Goal: Task Accomplishment & Management: Complete application form

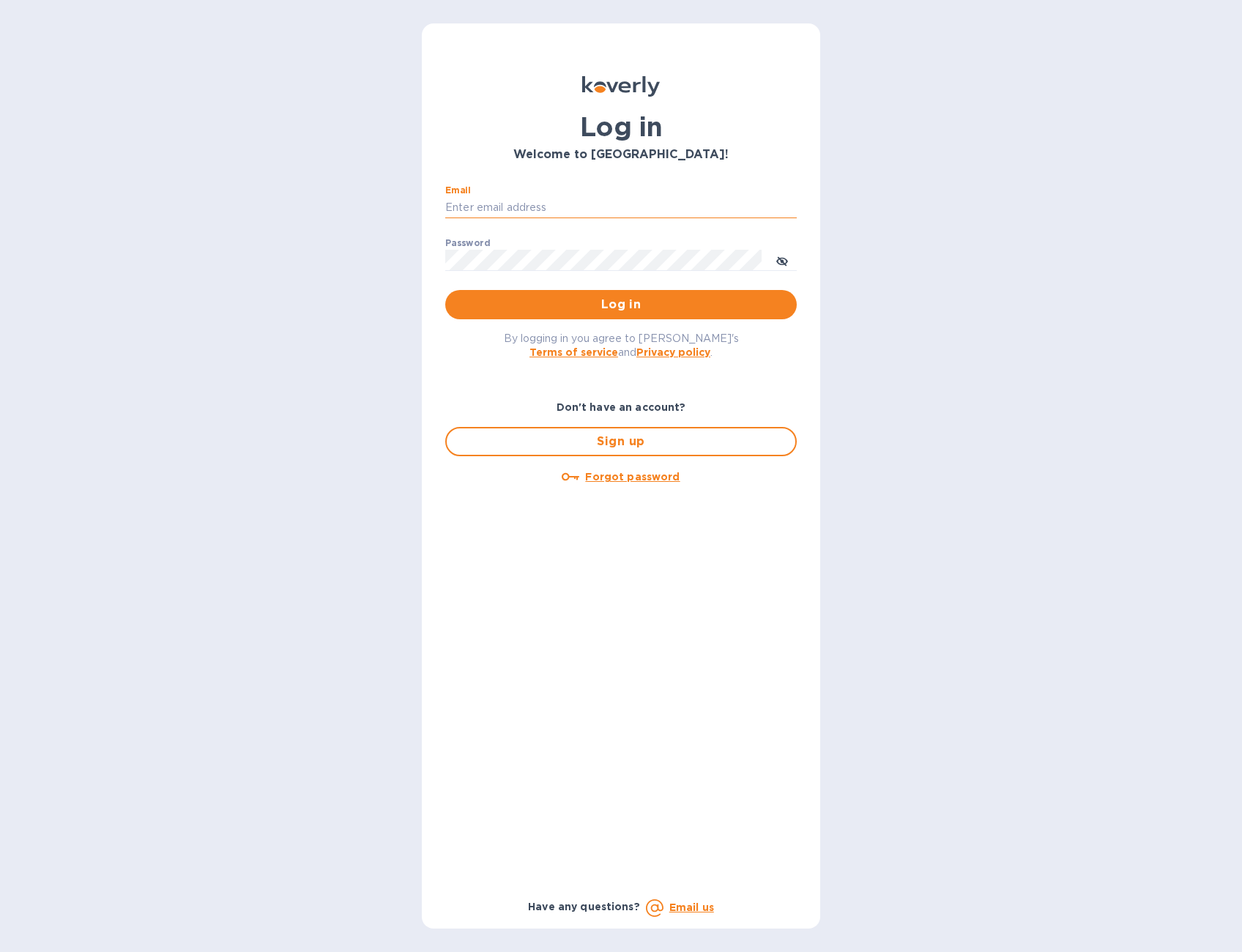
click at [581, 213] on input "Email" at bounding box center [621, 208] width 351 height 22
type input "[EMAIL_ADDRESS][DOMAIN_NAME]"
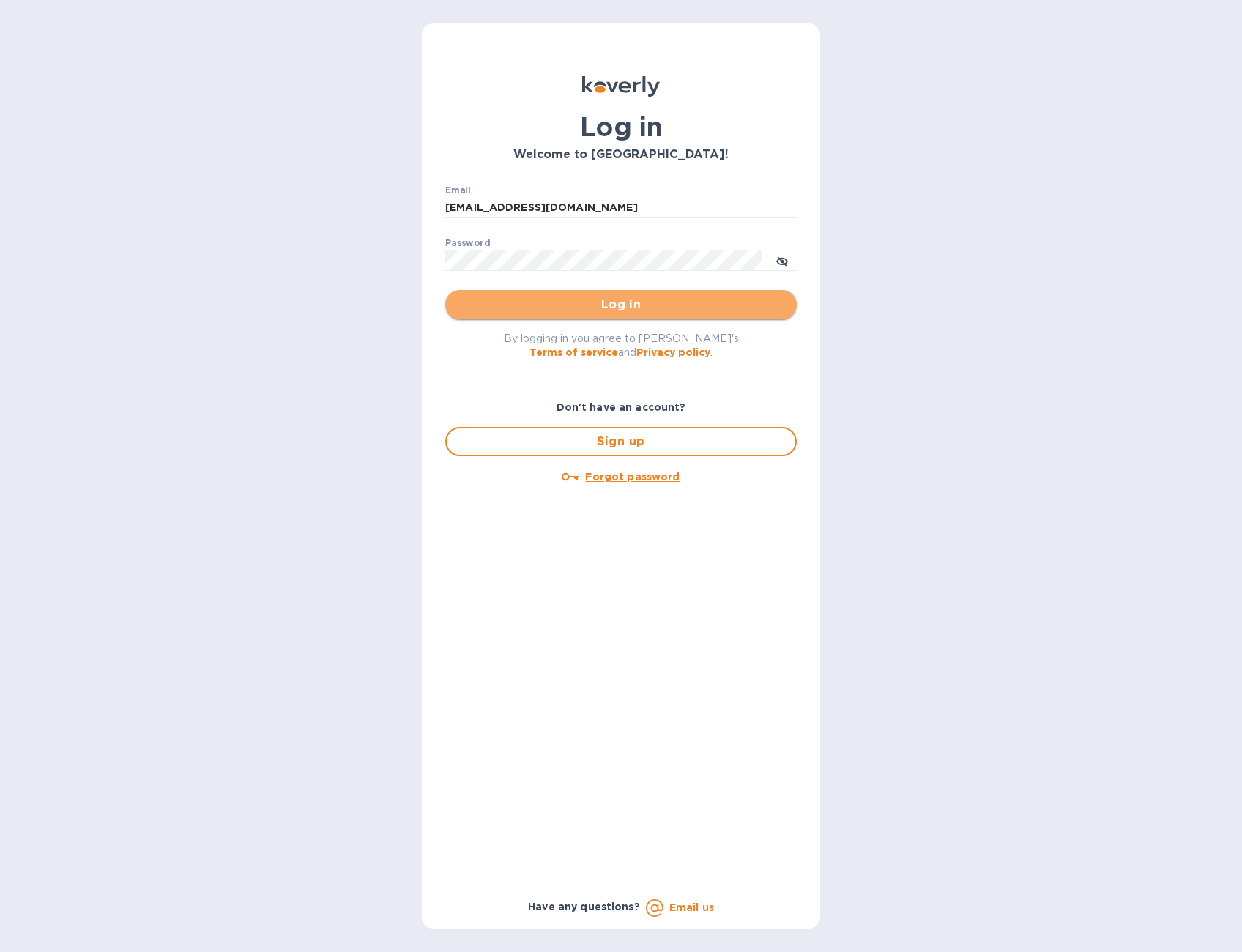
click at [734, 305] on span "Log in" at bounding box center [620, 304] width 328 height 18
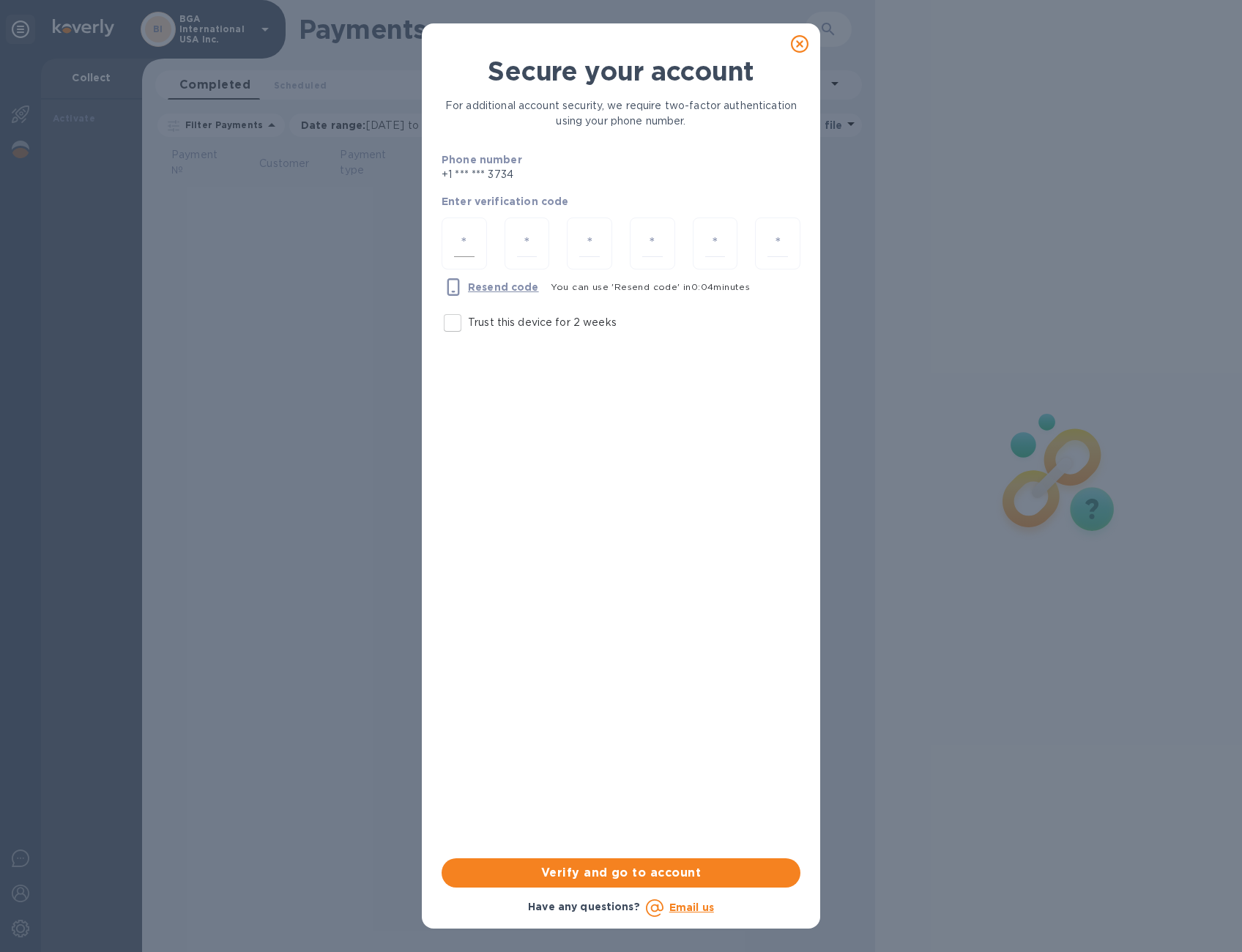
click at [457, 248] on input "number" at bounding box center [464, 243] width 20 height 27
type input "4"
type input "0"
type input "4"
type input "0"
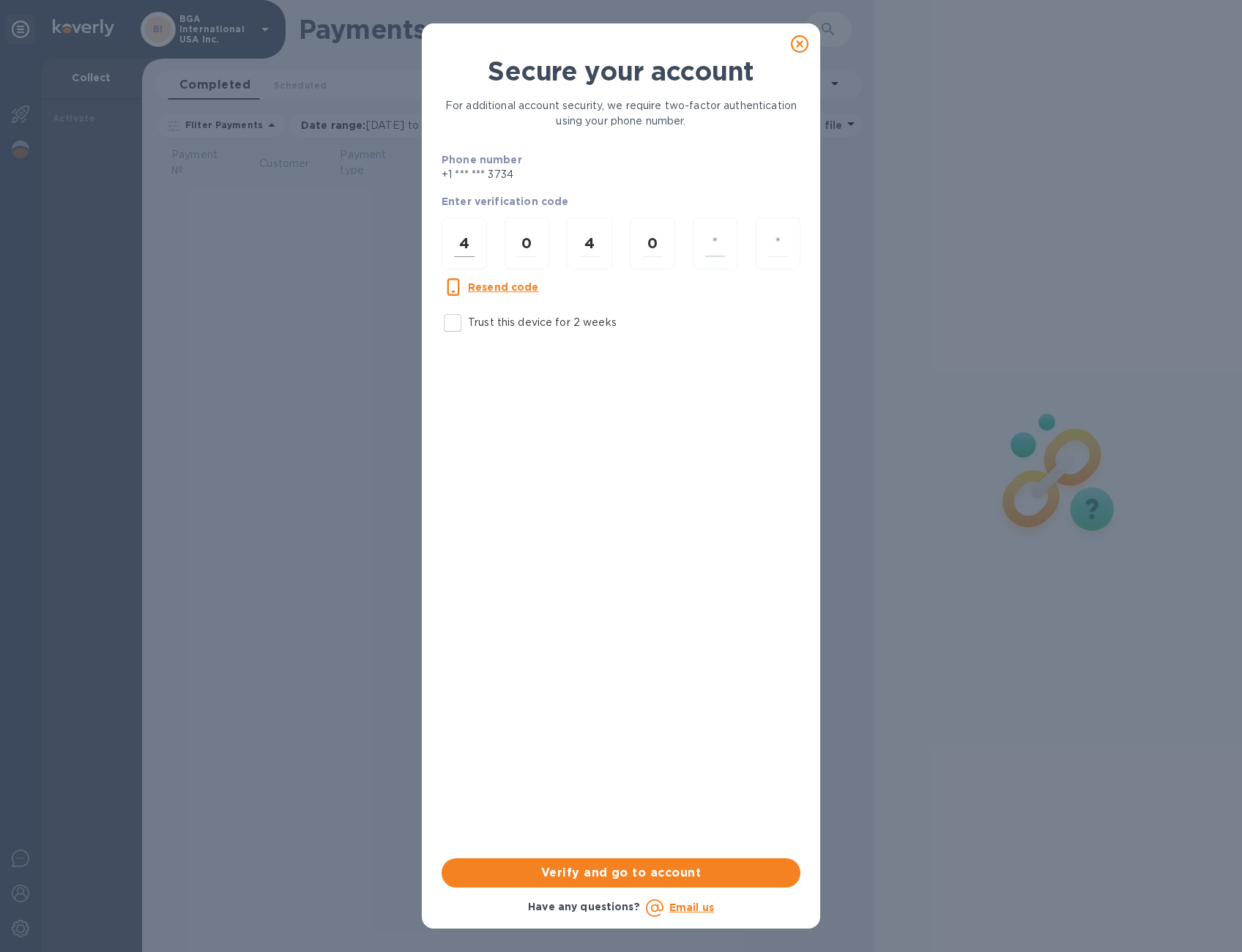
type input "0"
type input "8"
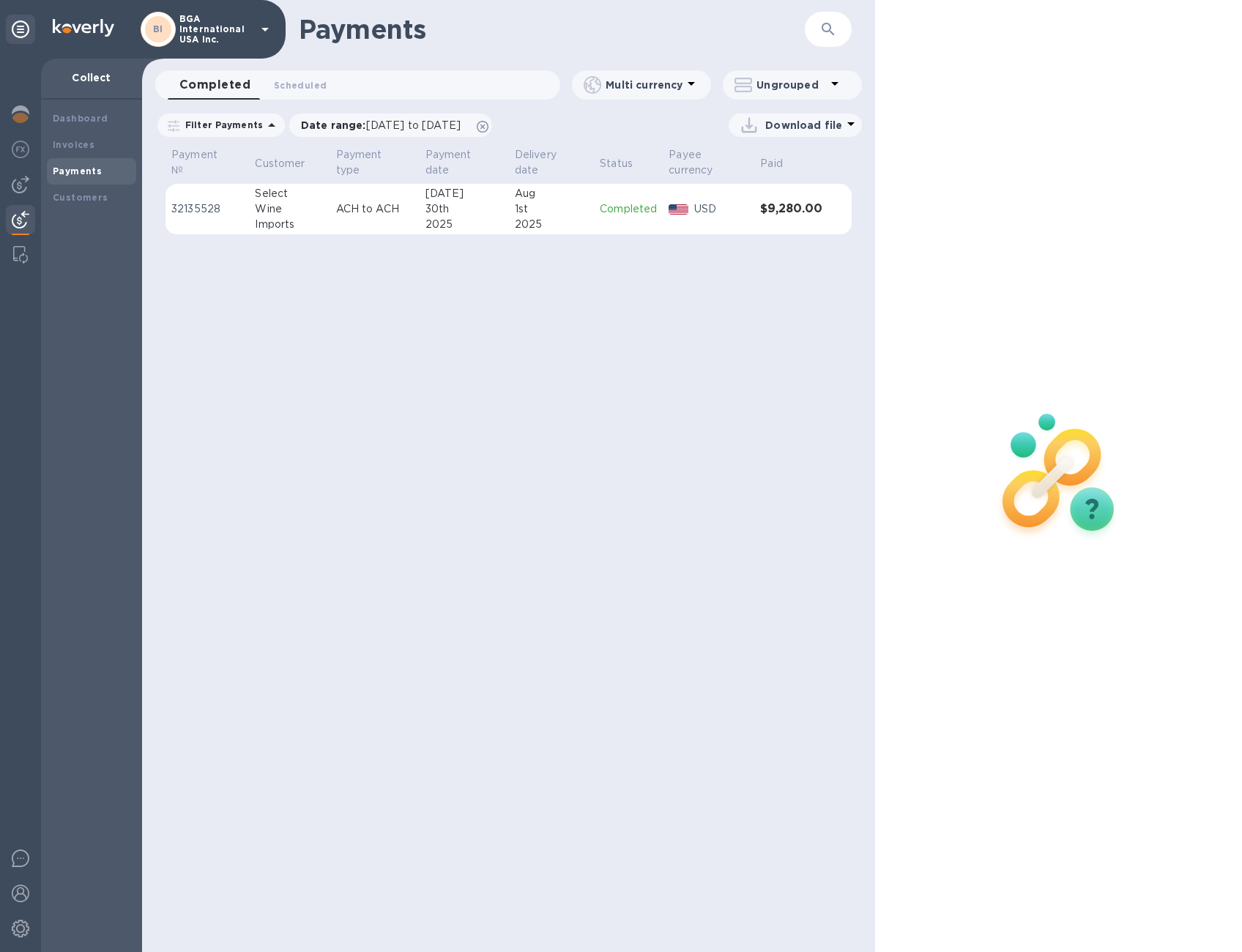
click at [23, 224] on img at bounding box center [20, 219] width 18 height 18
click at [84, 175] on b "Payments" at bounding box center [77, 171] width 49 height 11
click at [83, 146] on b "Invoices" at bounding box center [73, 145] width 42 height 11
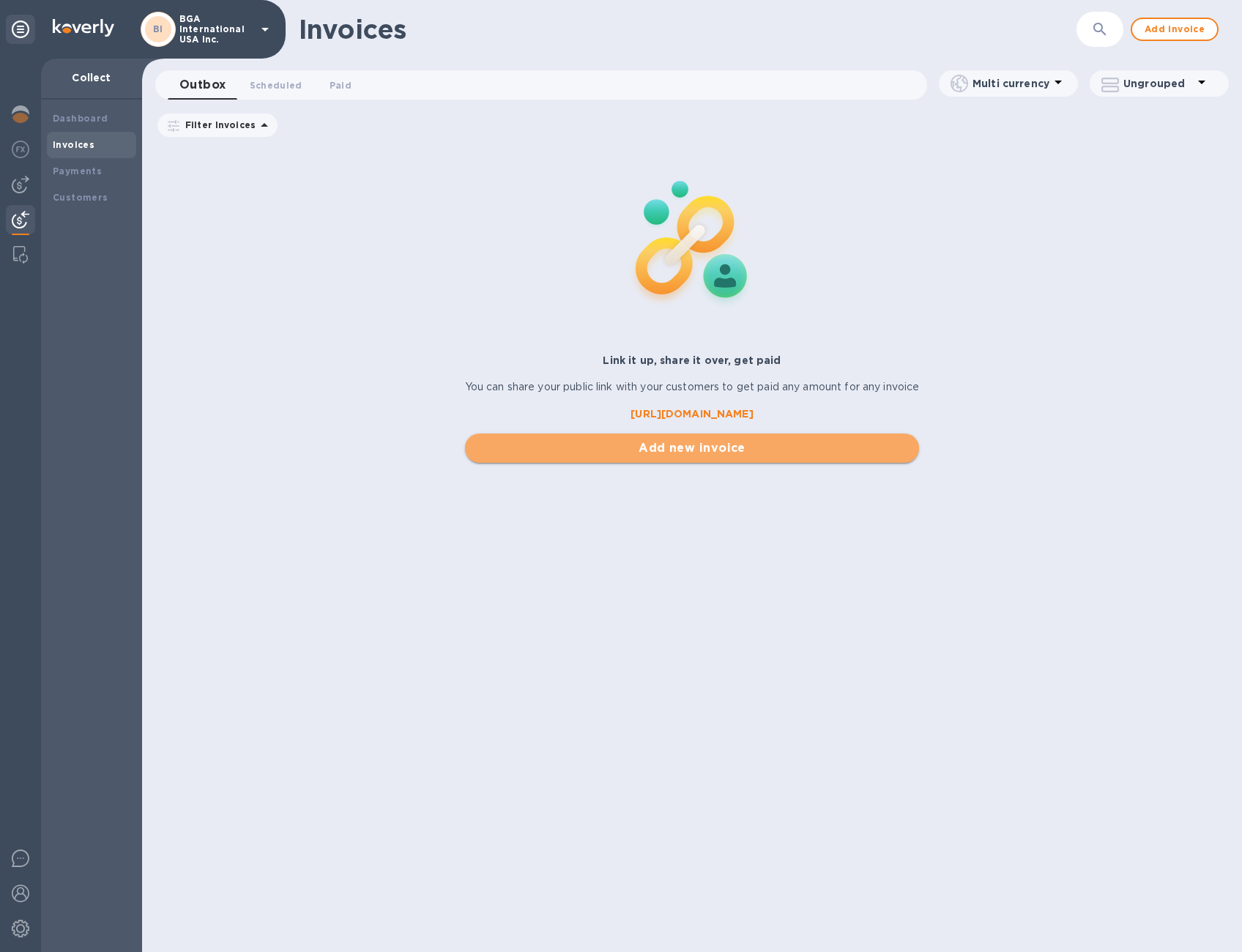
click at [810, 453] on button "Add new invoice" at bounding box center [692, 448] width 455 height 30
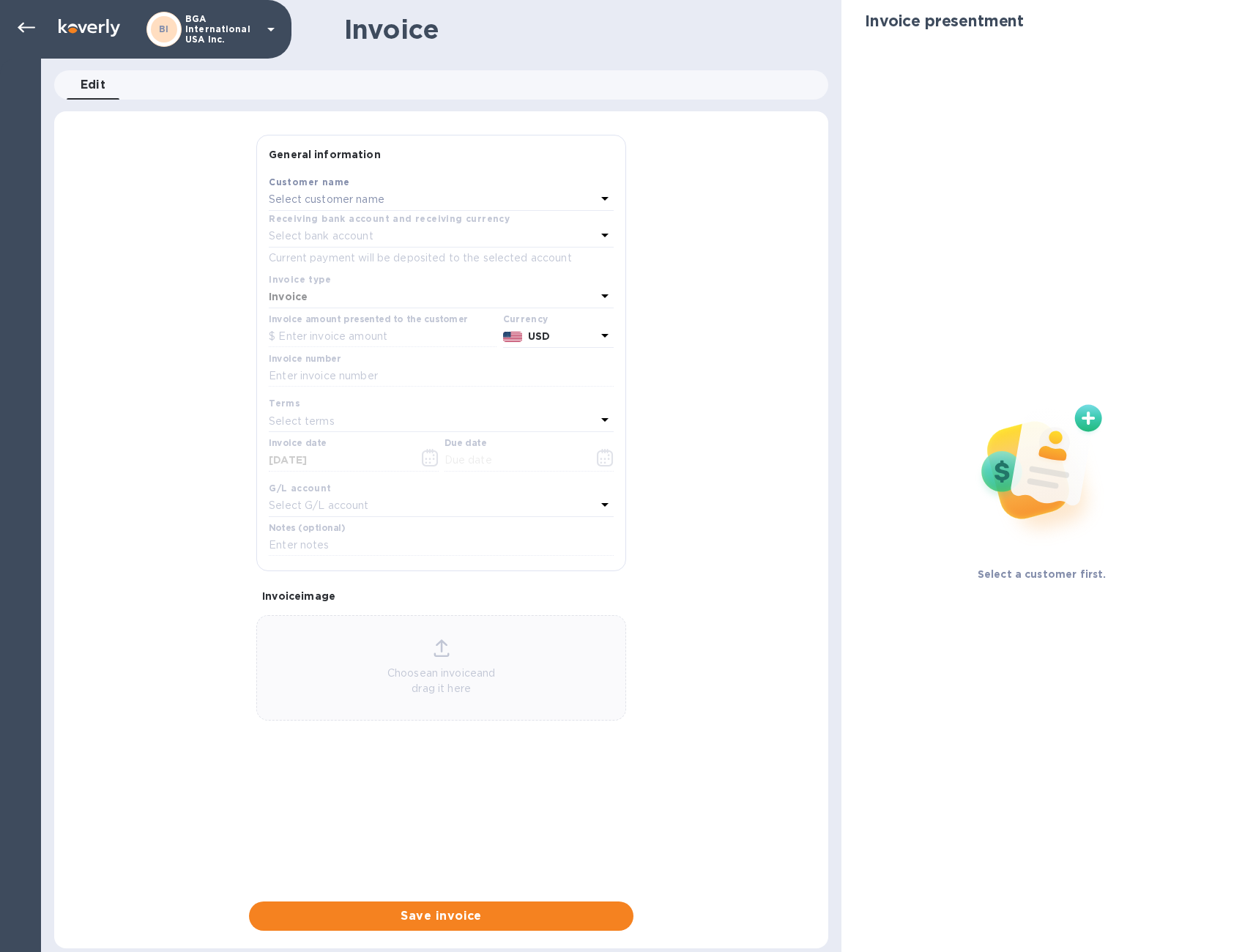
click at [496, 206] on div "Select customer name" at bounding box center [432, 200] width 327 height 20
click at [324, 240] on input "text" at bounding box center [443, 241] width 259 height 22
type input "a"
click at [23, 27] on icon at bounding box center [26, 28] width 18 height 18
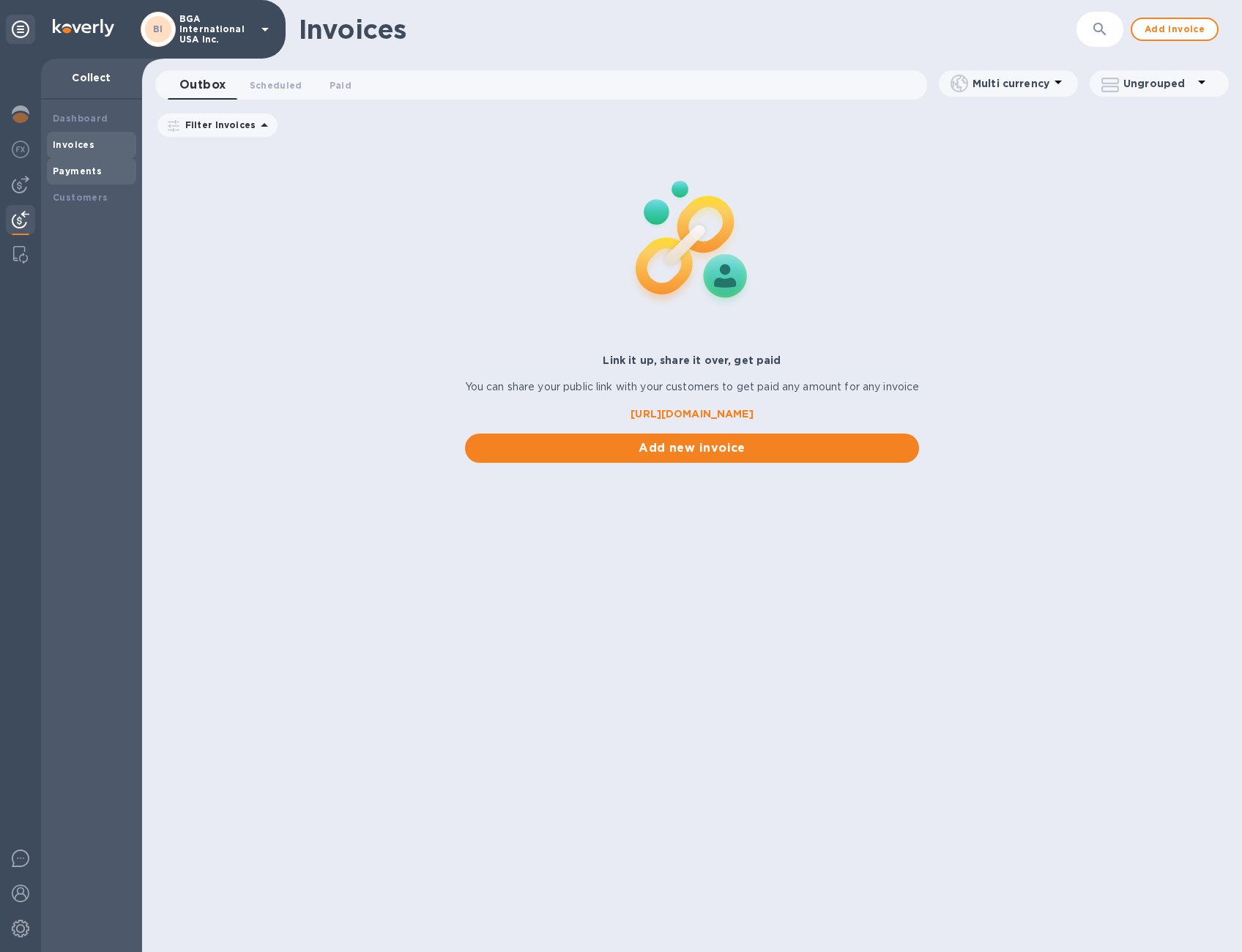
click at [68, 175] on b "Payments" at bounding box center [77, 171] width 49 height 11
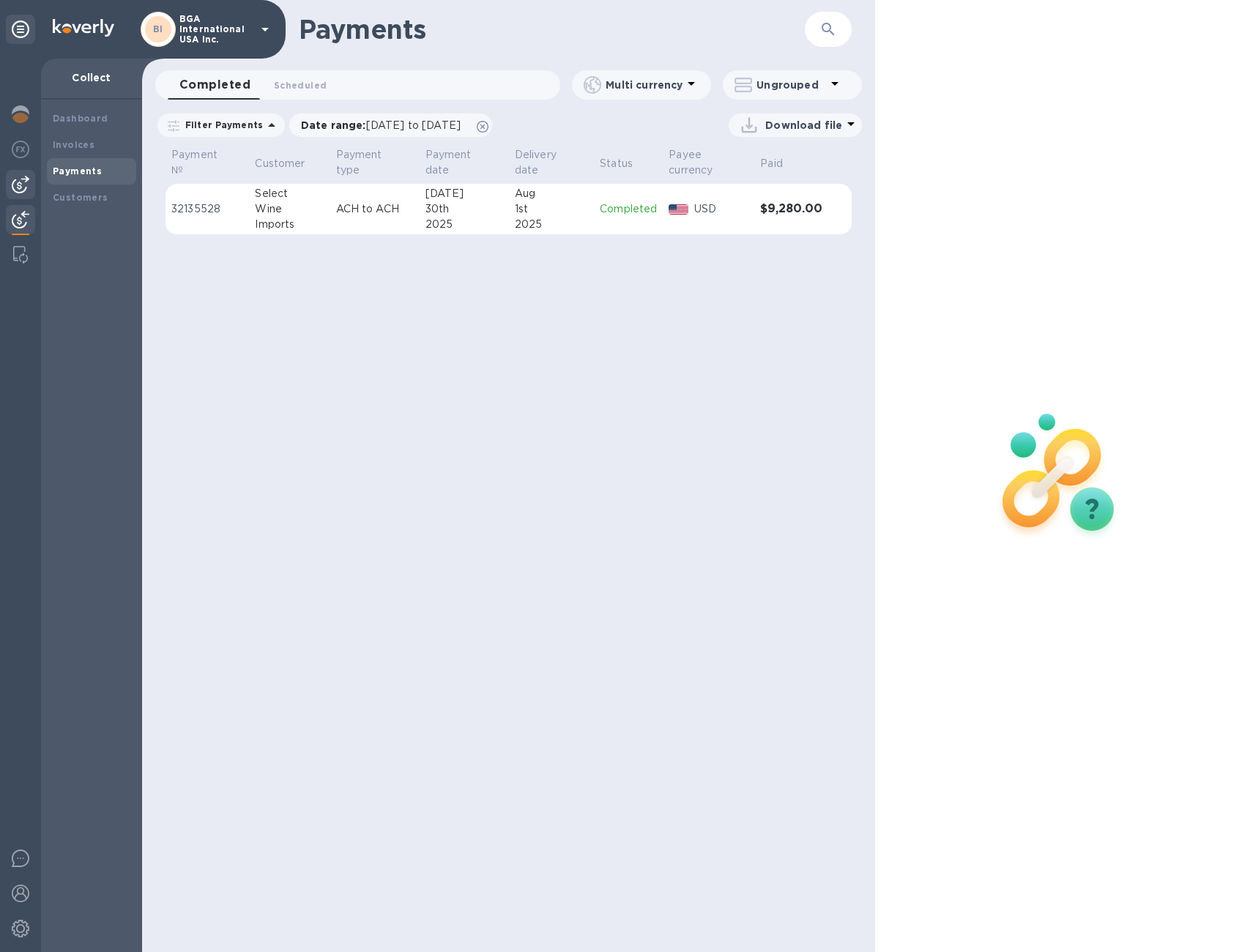
click at [25, 184] on img at bounding box center [20, 184] width 18 height 18
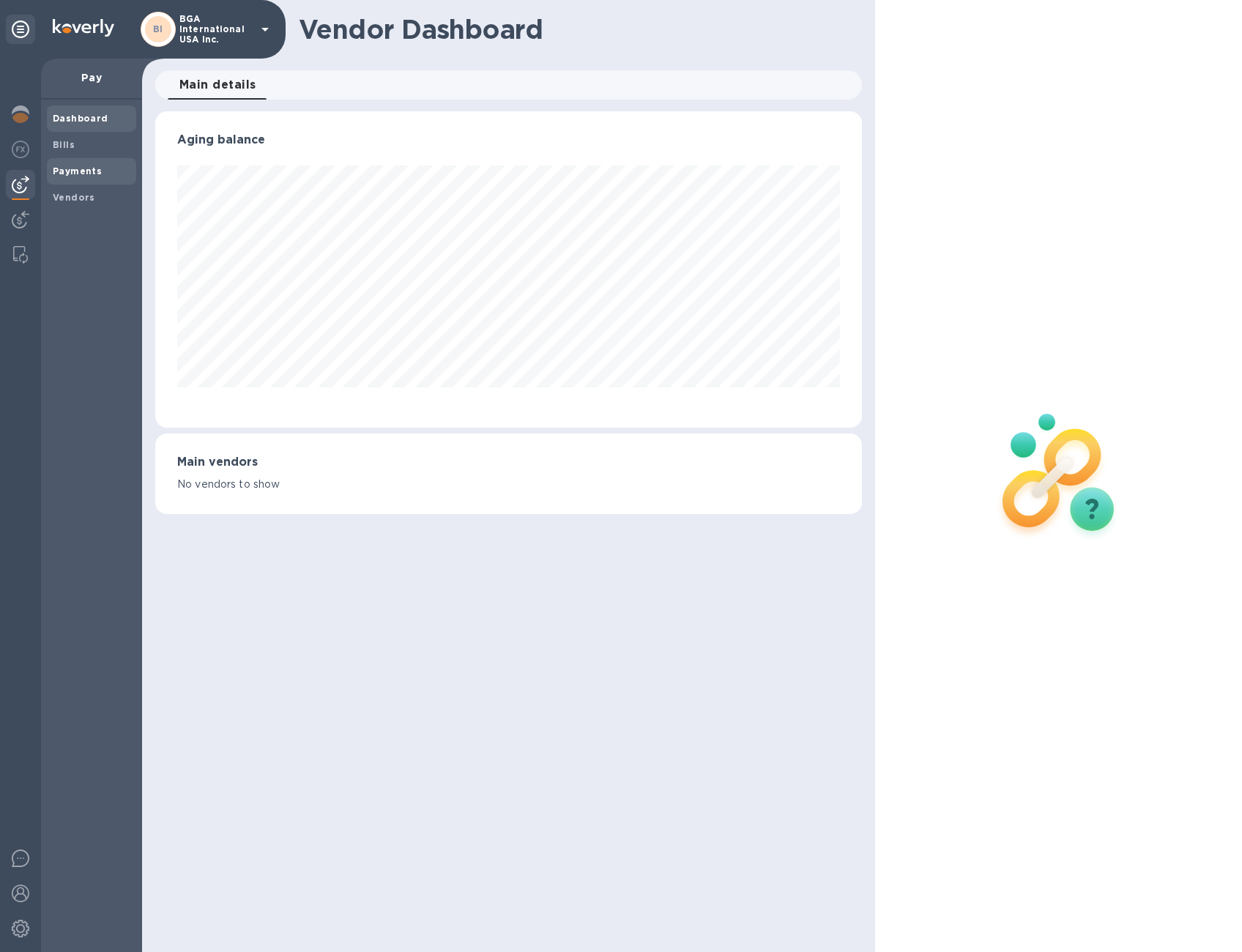
scroll to position [316, 707]
click at [81, 148] on span "Bills" at bounding box center [91, 145] width 78 height 15
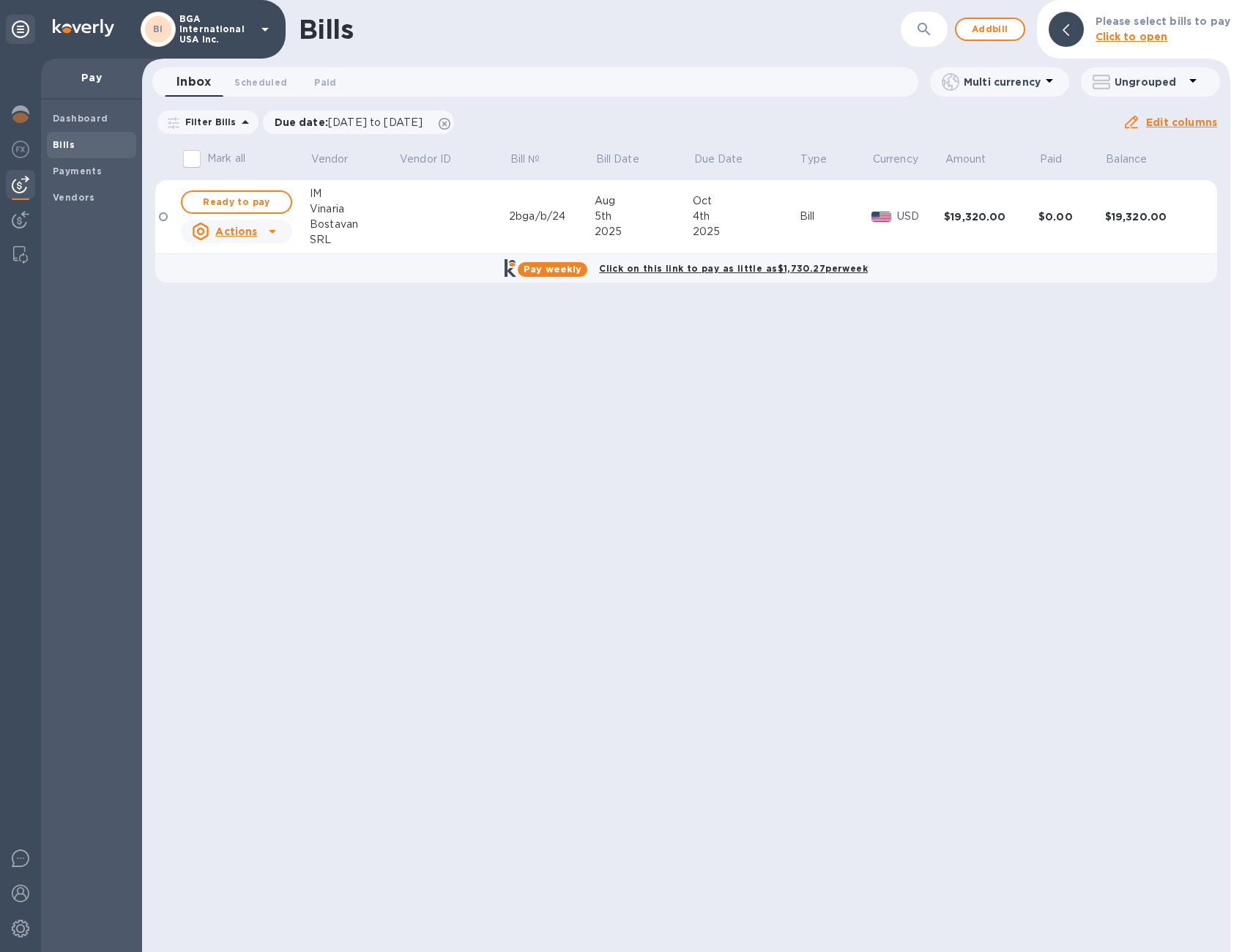
click at [265, 233] on icon at bounding box center [272, 231] width 18 height 18
click at [238, 323] on b "Delete" at bounding box center [240, 325] width 37 height 12
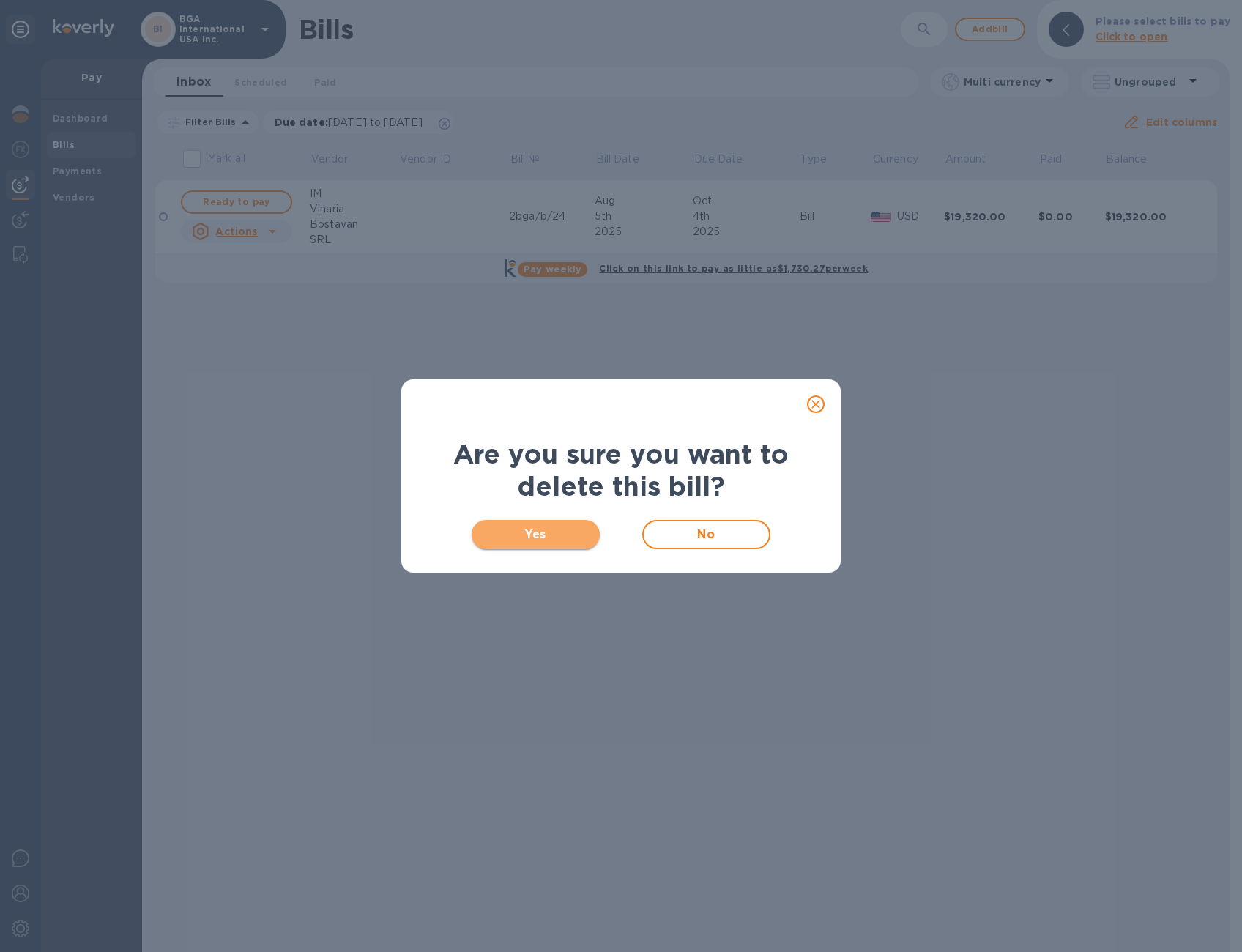
click at [543, 535] on span "Yes" at bounding box center [535, 534] width 104 height 18
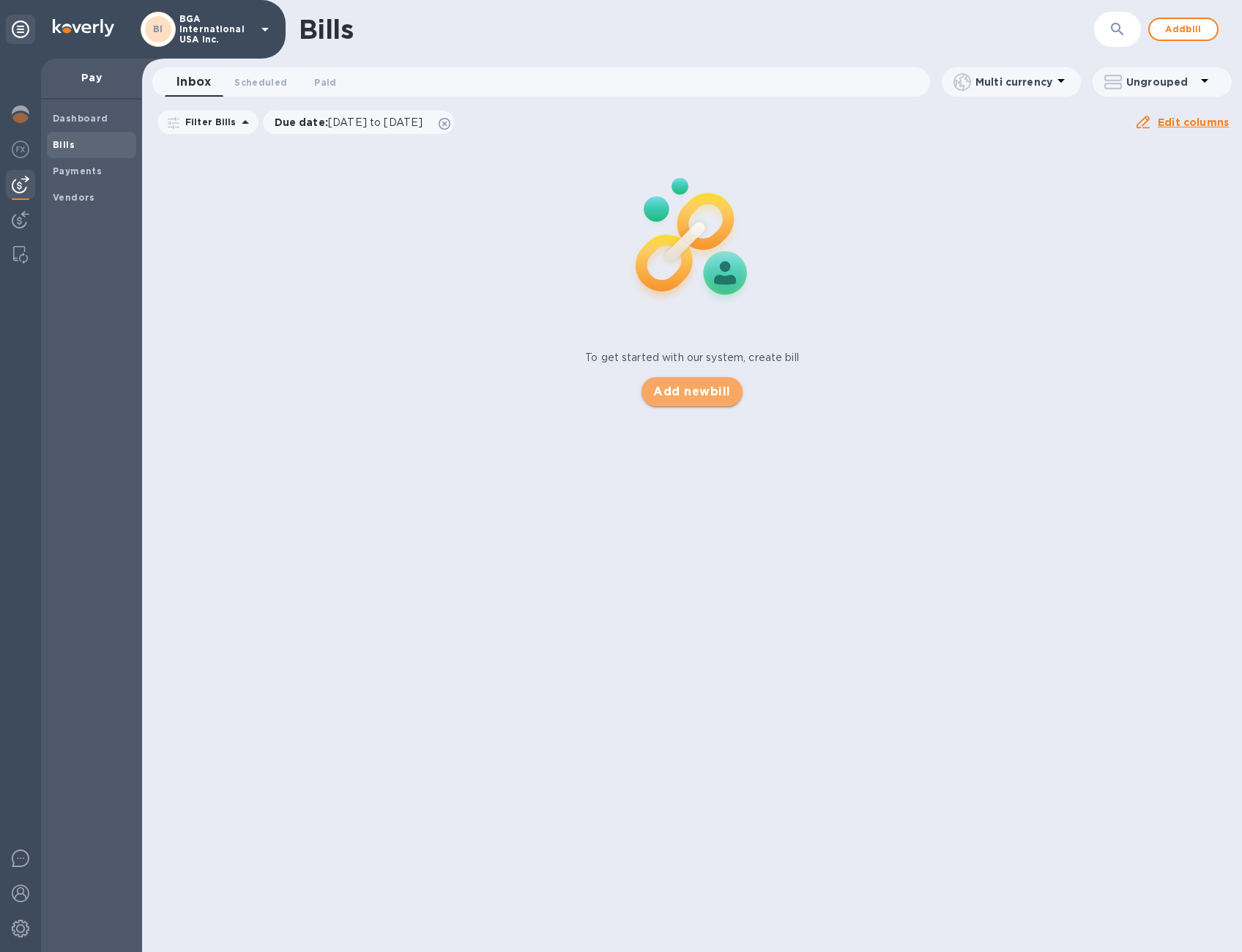
click at [706, 392] on span "Add new bill" at bounding box center [691, 391] width 77 height 18
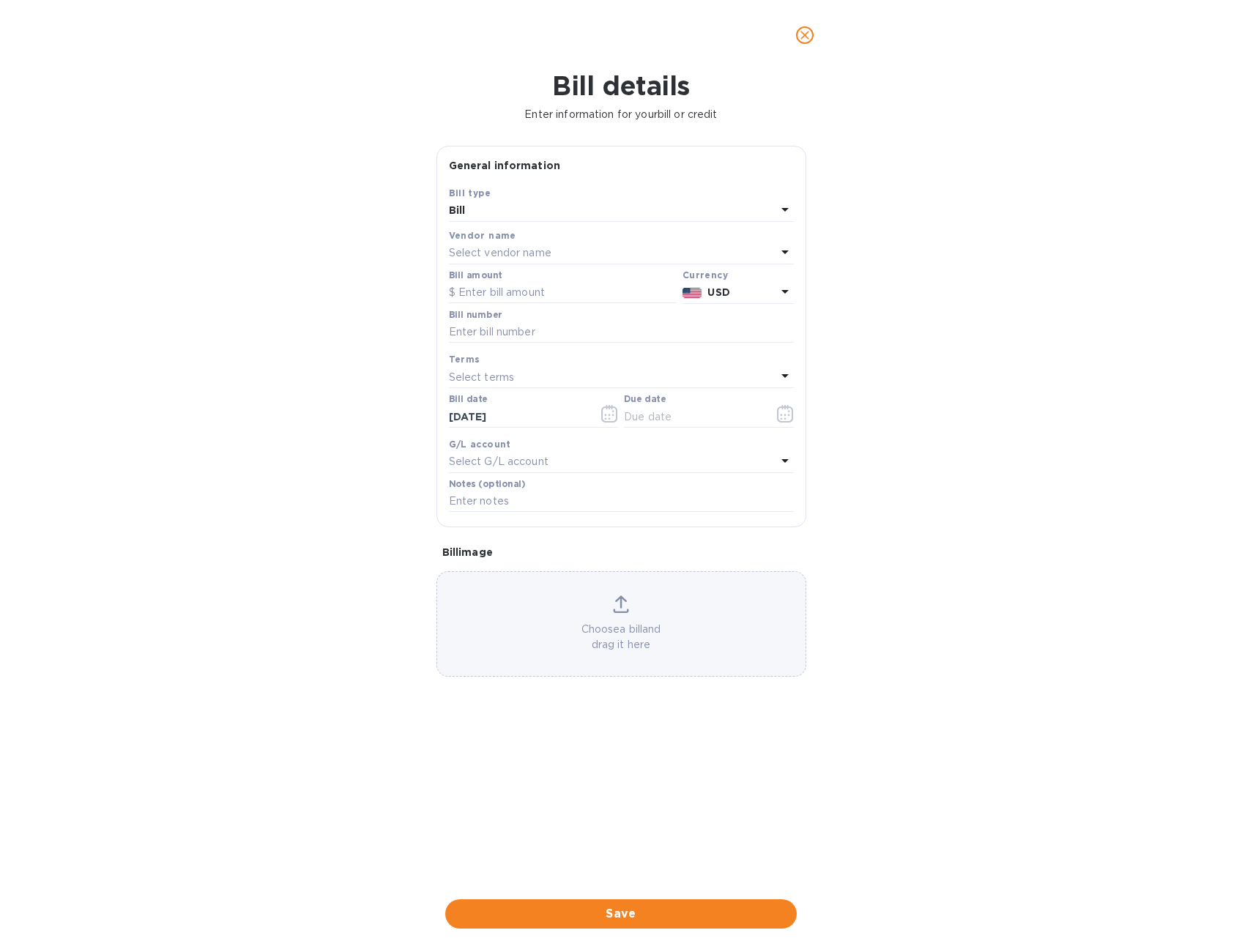
click at [639, 214] on div "Bill" at bounding box center [613, 211] width 327 height 20
click at [505, 238] on p "Bill" at bounding box center [615, 245] width 310 height 16
click at [504, 244] on div "Select vendor name" at bounding box center [613, 253] width 327 height 20
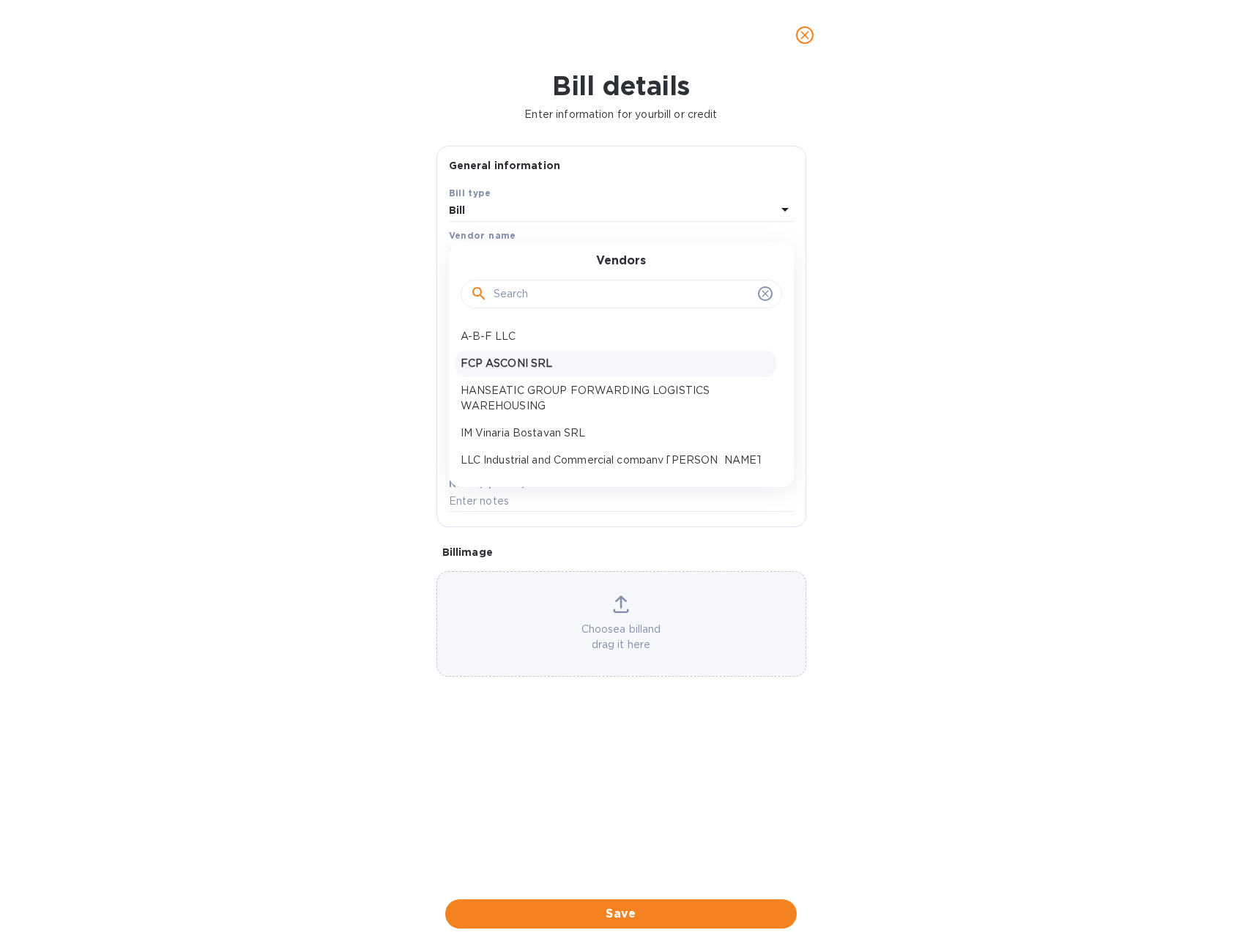
click at [507, 362] on p "FCP ASCONI SRL" at bounding box center [615, 363] width 310 height 16
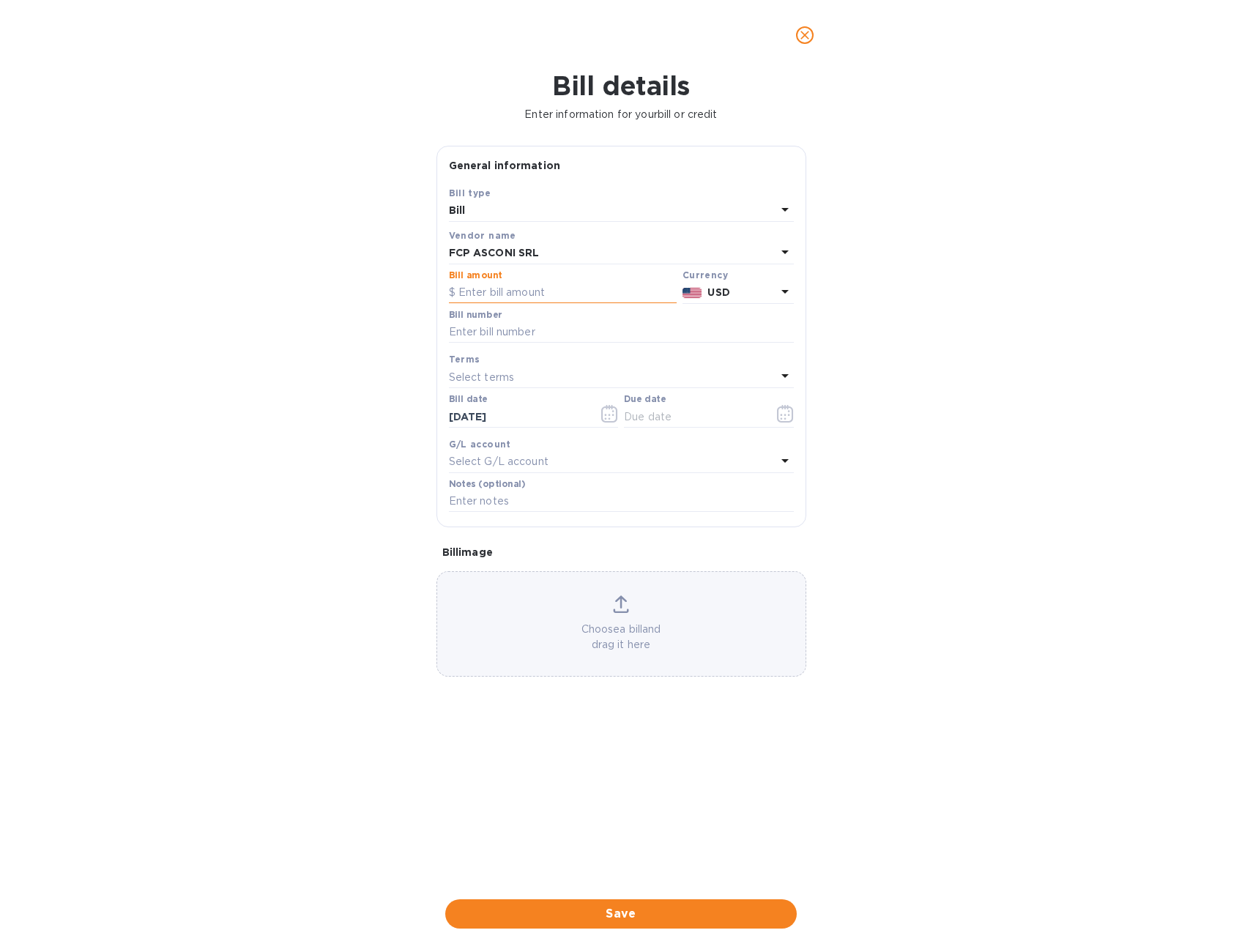
click at [532, 291] on input "text" at bounding box center [563, 293] width 227 height 22
type input "16,800"
click at [523, 330] on input "text" at bounding box center [621, 333] width 345 height 22
type input "238/2025-1"
click at [504, 379] on p "Select terms" at bounding box center [481, 377] width 66 height 16
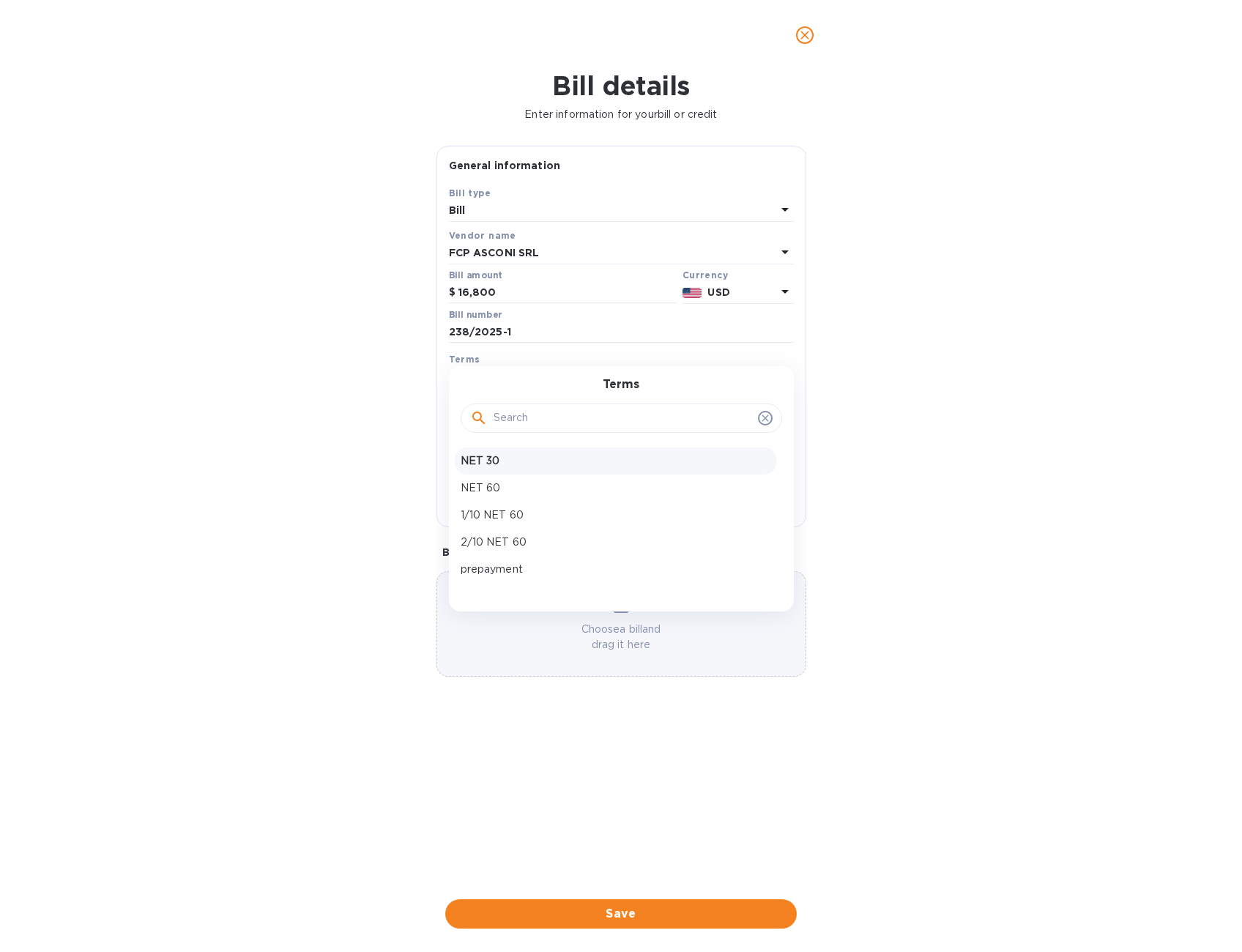
click at [493, 460] on p "NET 30" at bounding box center [615, 461] width 310 height 16
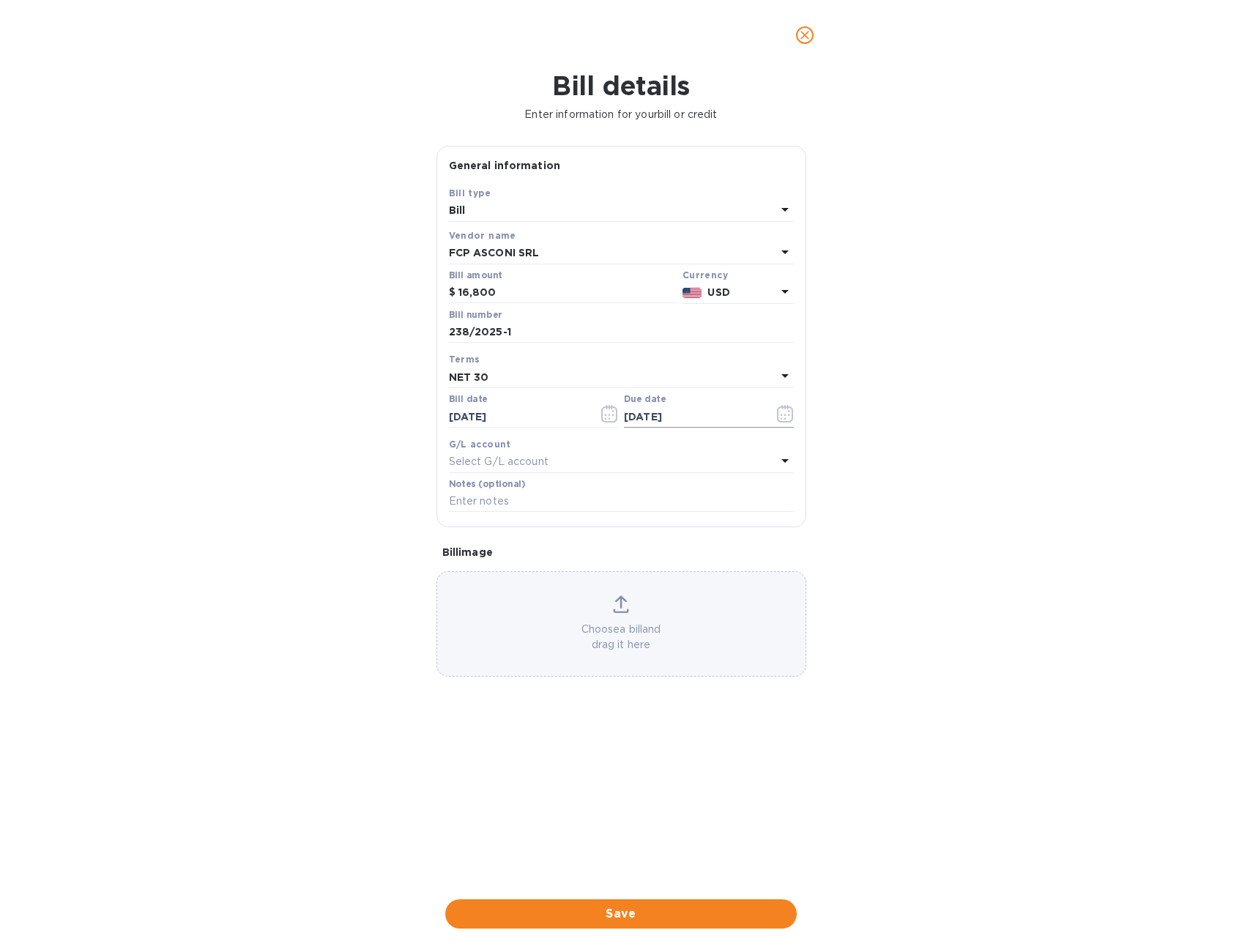
click at [648, 419] on input "09/13/2025" at bounding box center [693, 417] width 139 height 22
click at [786, 415] on icon "button" at bounding box center [785, 413] width 17 height 18
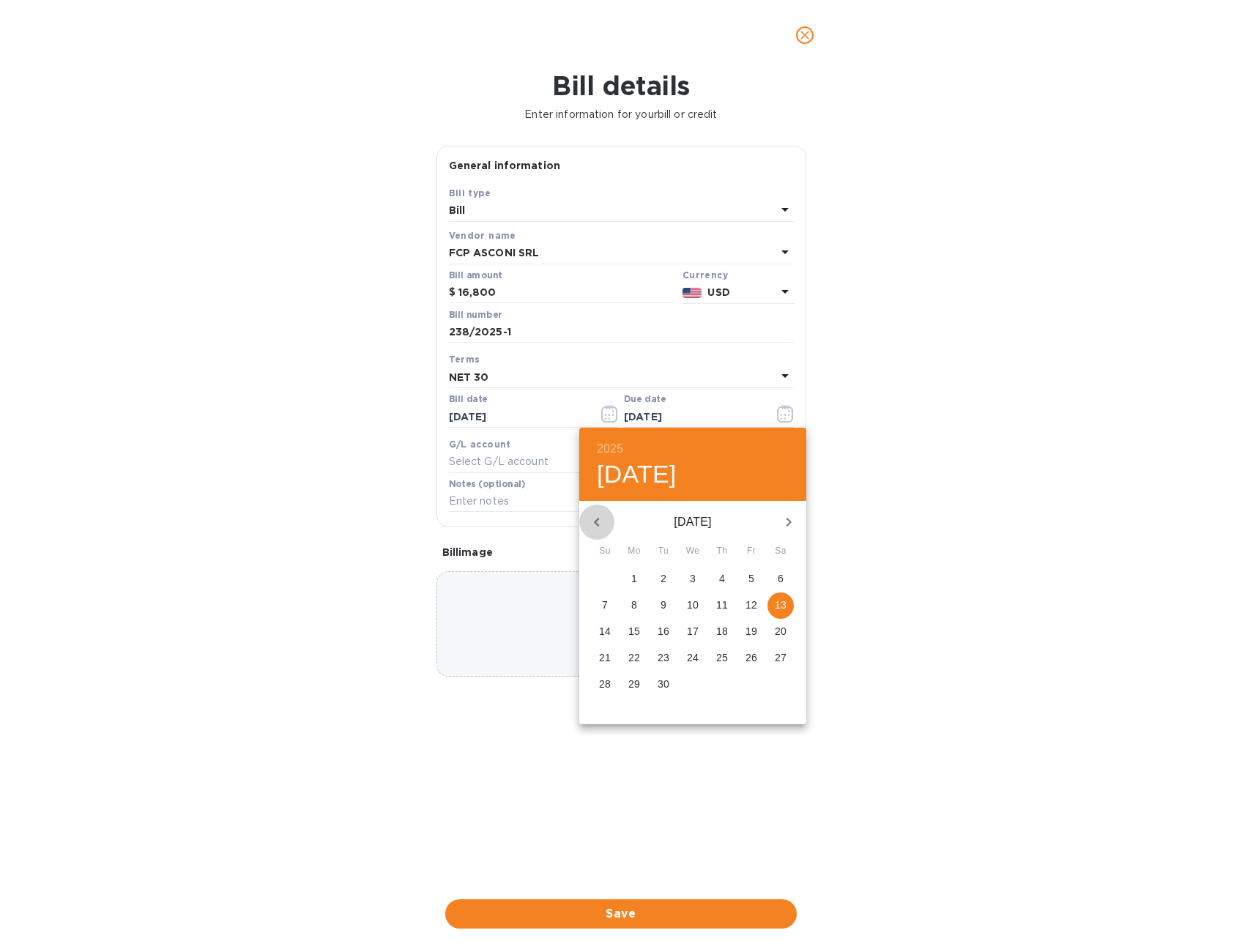
click at [598, 519] on icon "button" at bounding box center [597, 522] width 6 height 9
click at [724, 629] on p "14" at bounding box center [722, 631] width 12 height 15
type input "08/14/2025"
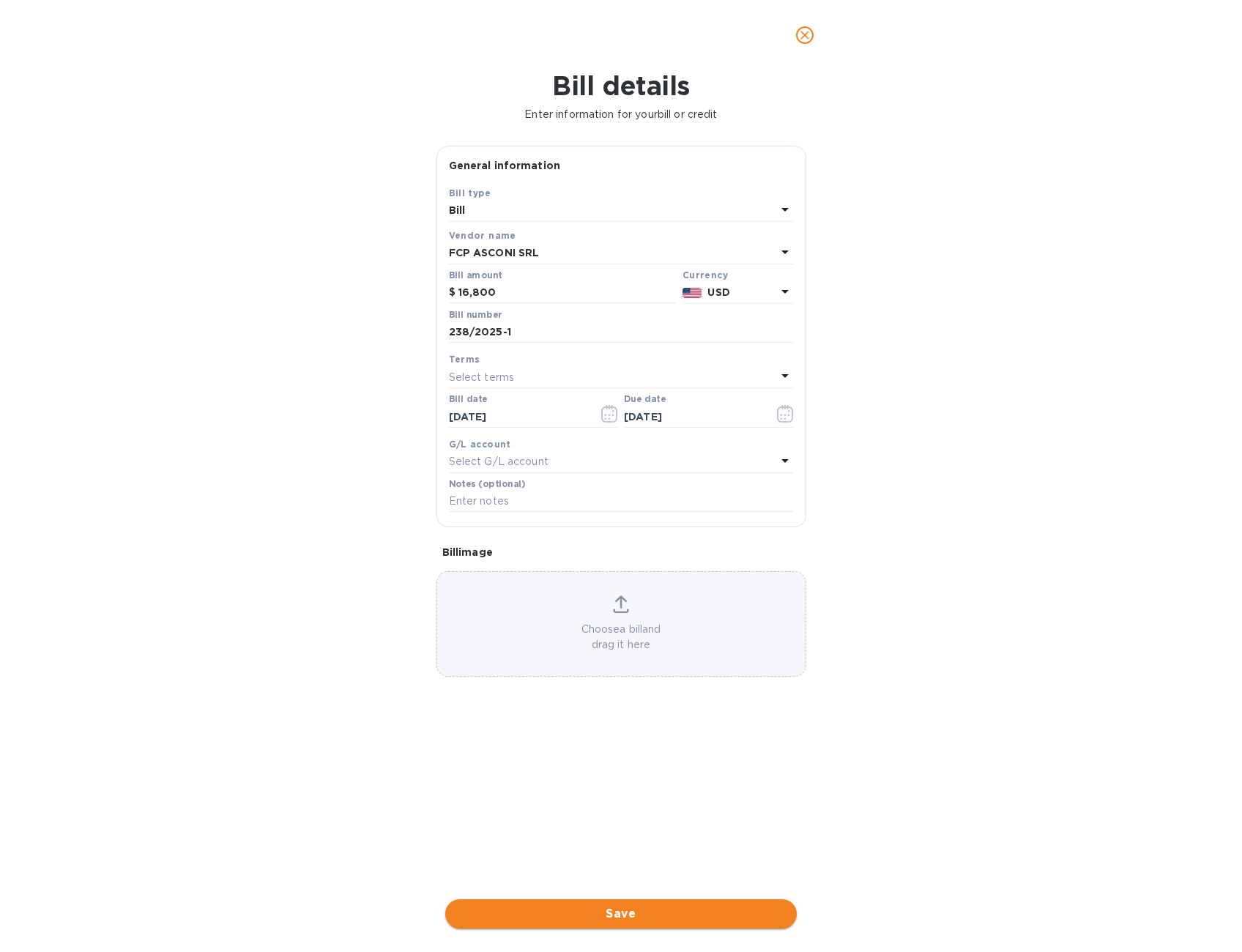
click at [652, 915] on span "Save" at bounding box center [620, 913] width 328 height 18
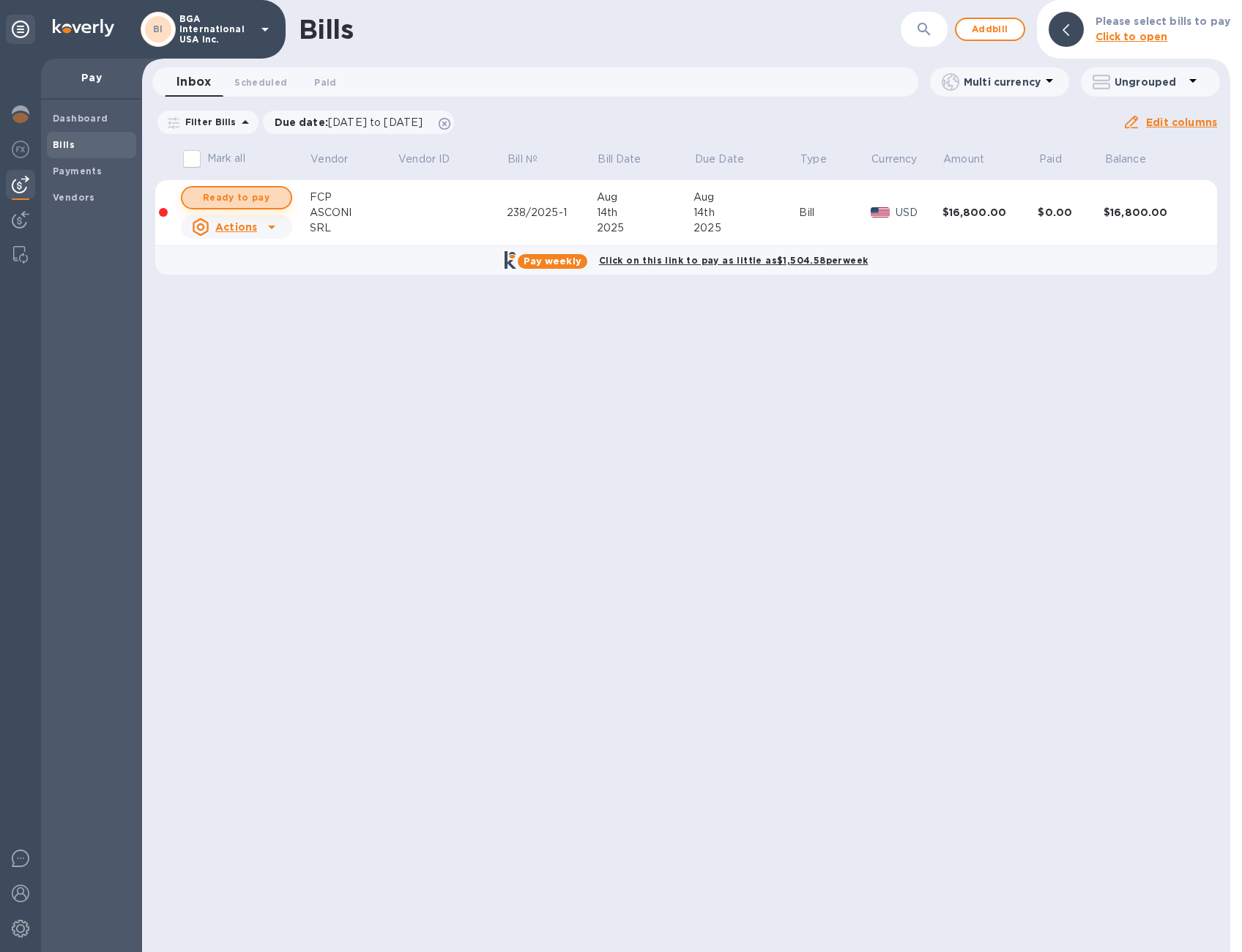
click at [238, 189] on span "Ready to pay" at bounding box center [237, 197] width 85 height 18
checkbox input "true"
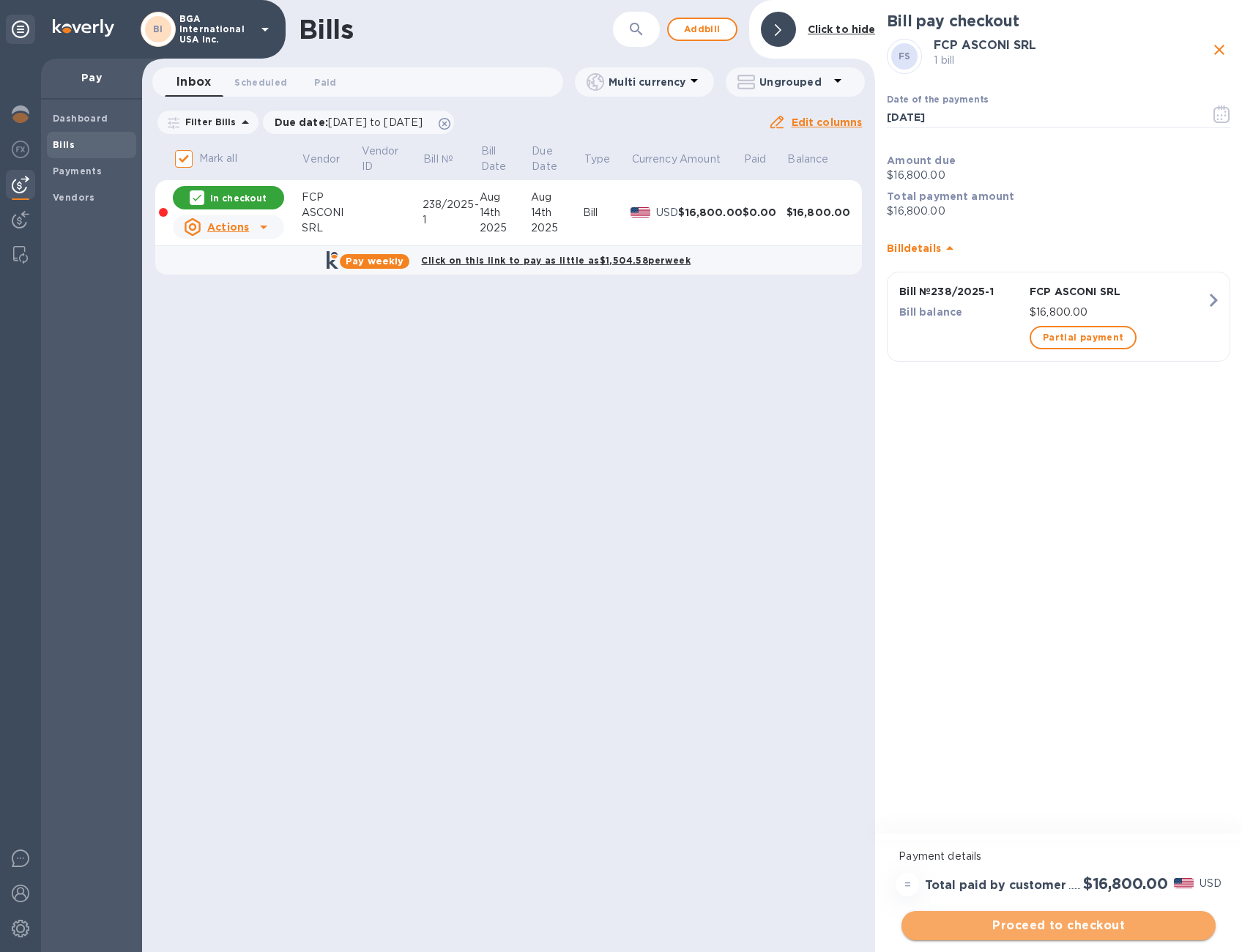
click at [1095, 922] on span "Proceed to checkout" at bounding box center [1058, 925] width 291 height 18
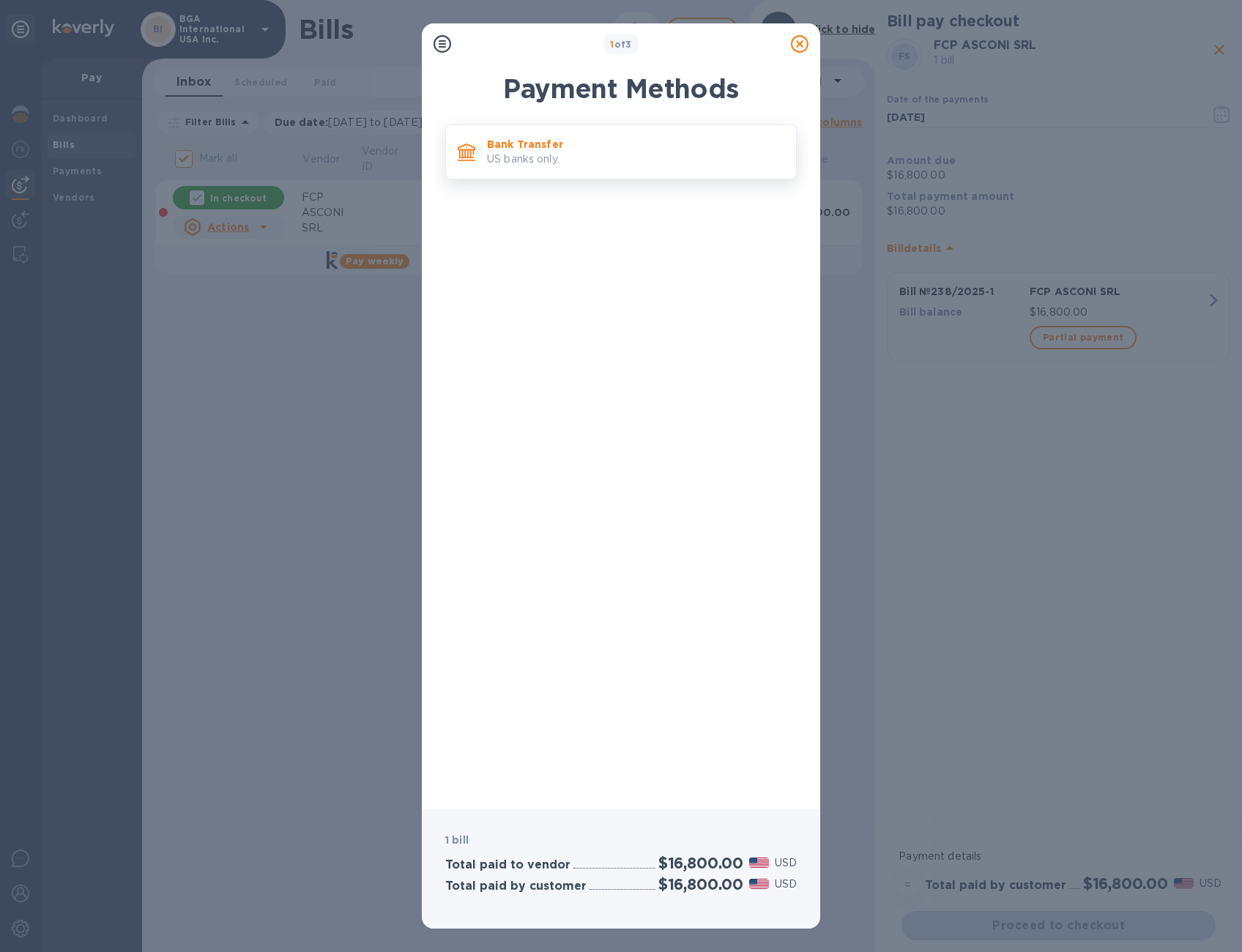
click at [530, 146] on p "Bank Transfer" at bounding box center [636, 144] width 298 height 15
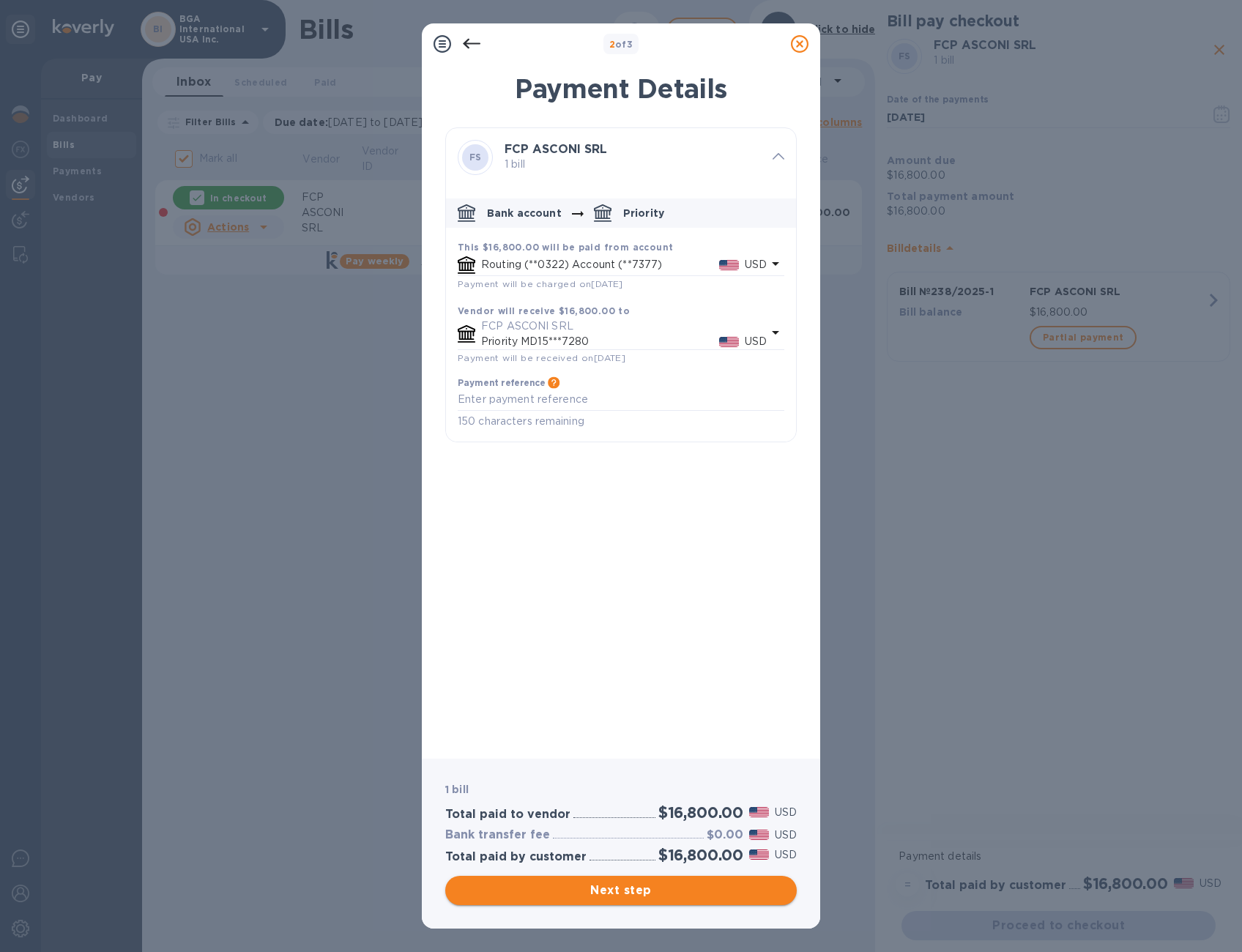
click at [639, 887] on span "Next step" at bounding box center [620, 890] width 328 height 18
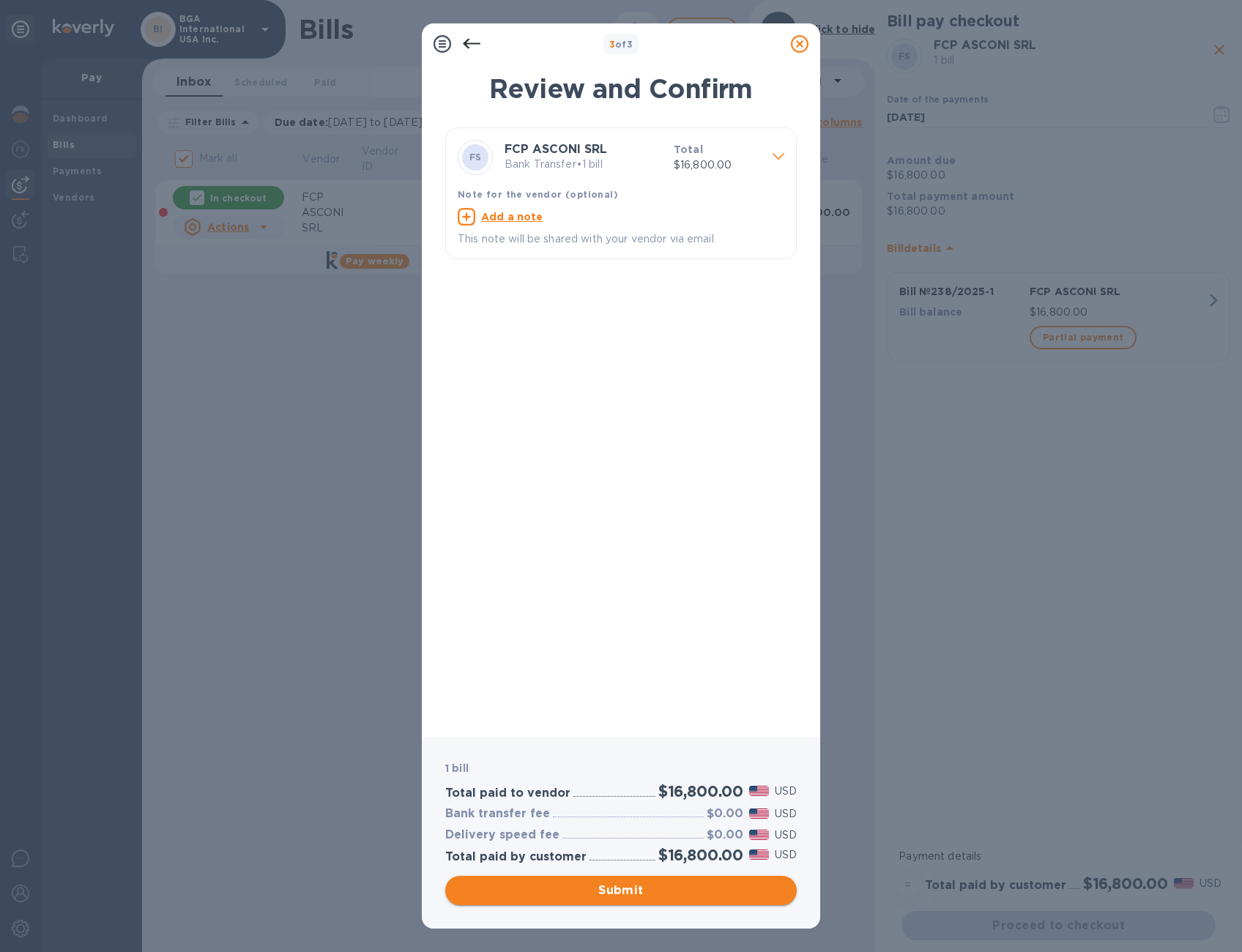
click at [639, 887] on span "Submit" at bounding box center [620, 890] width 328 height 18
